Goal: Task Accomplishment & Management: Manage account settings

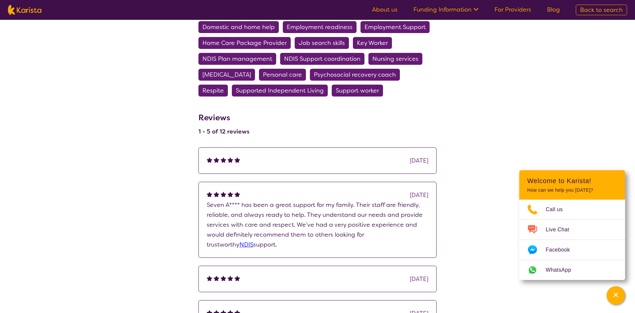
scroll to position [438, 0]
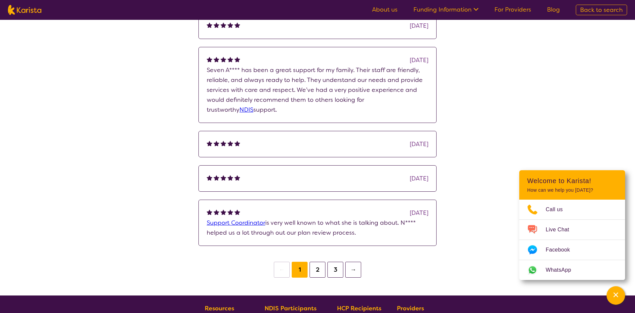
click at [253, 106] on link "NDIS" at bounding box center [246, 110] width 14 height 8
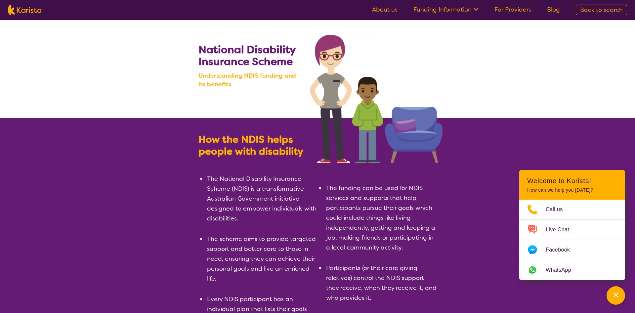
click at [511, 9] on link "For Providers" at bounding box center [512, 10] width 37 height 8
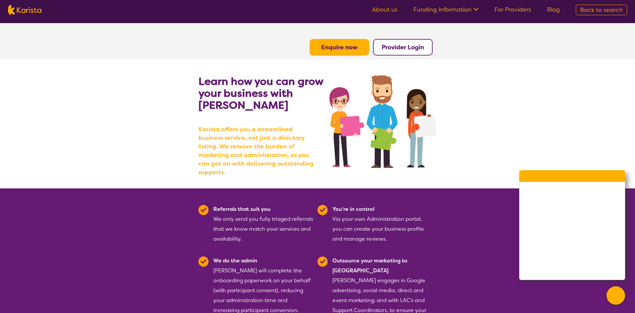
click at [401, 52] on button "Provider Login" at bounding box center [402, 47] width 59 height 17
click at [401, 45] on b "Provider Login" at bounding box center [402, 47] width 42 height 8
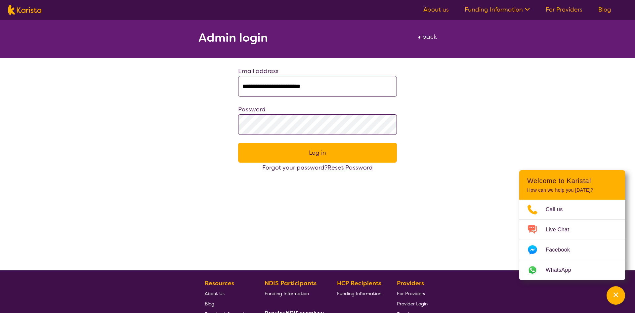
click at [307, 156] on button "Log in" at bounding box center [317, 153] width 159 height 20
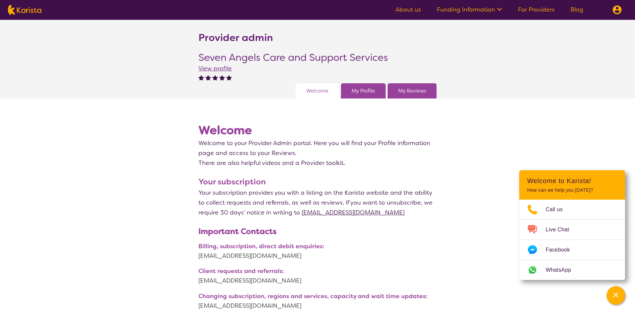
click at [362, 85] on div "My Profile" at bounding box center [363, 90] width 45 height 15
click at [362, 90] on link "My Profile" at bounding box center [362, 91] width 23 height 10
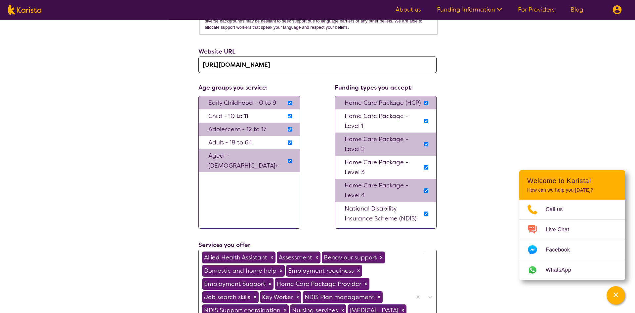
scroll to position [506, 0]
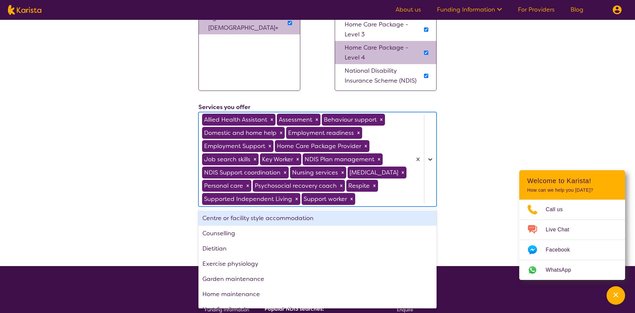
click at [431, 169] on div at bounding box center [424, 159] width 24 height 94
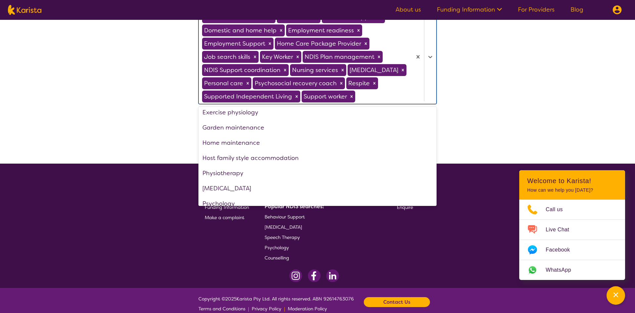
scroll to position [0, 0]
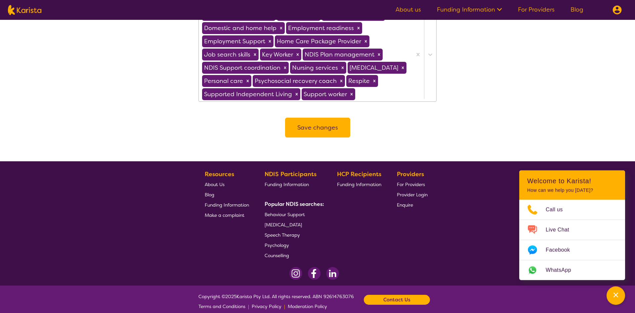
scroll to position [626, 0]
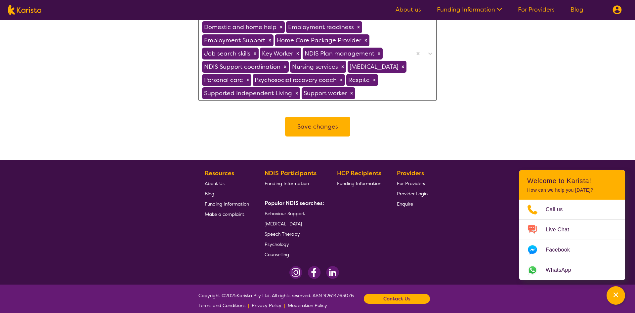
click at [331, 133] on button "Save changes" at bounding box center [317, 127] width 65 height 20
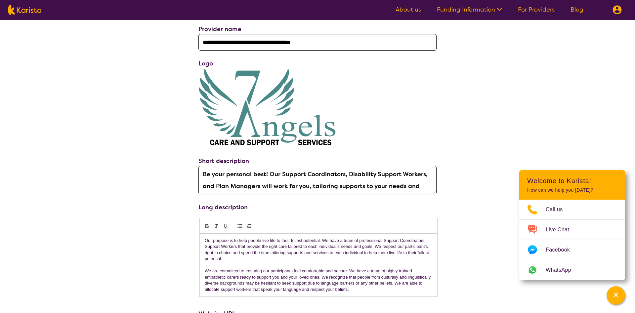
scroll to position [255, 0]
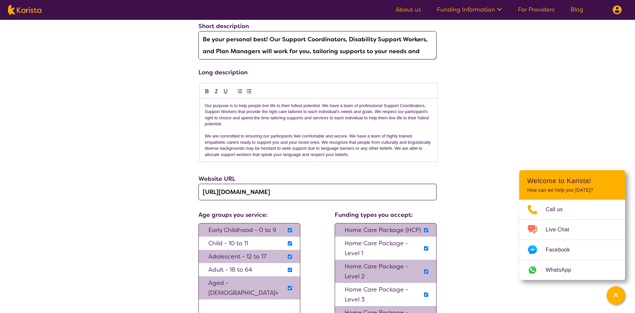
click at [354, 146] on p "We are committed to ensuring our participants feel comfortable and secure. We h…" at bounding box center [318, 145] width 227 height 24
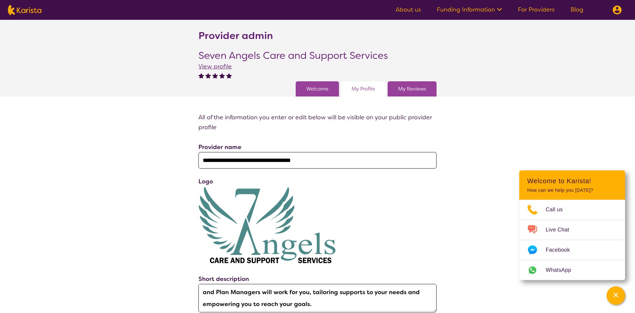
scroll to position [0, 0]
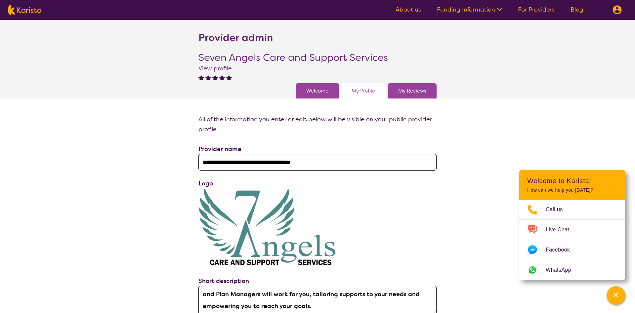
click at [404, 89] on link "My Reviews" at bounding box center [412, 91] width 28 height 10
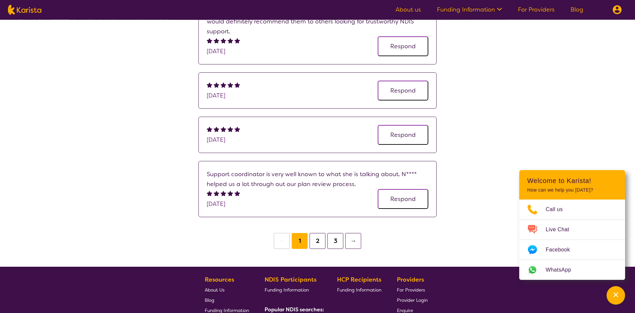
scroll to position [270, 0]
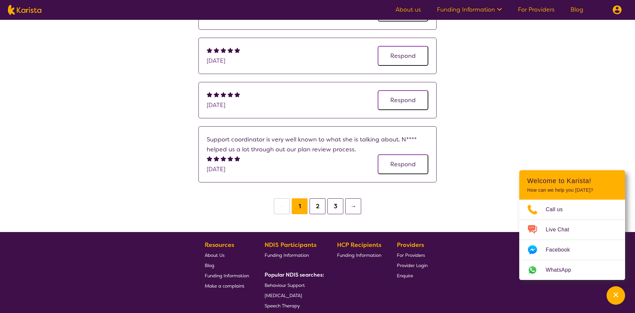
click at [318, 203] on button "2" at bounding box center [317, 206] width 16 height 16
